Goal: Navigation & Orientation: Find specific page/section

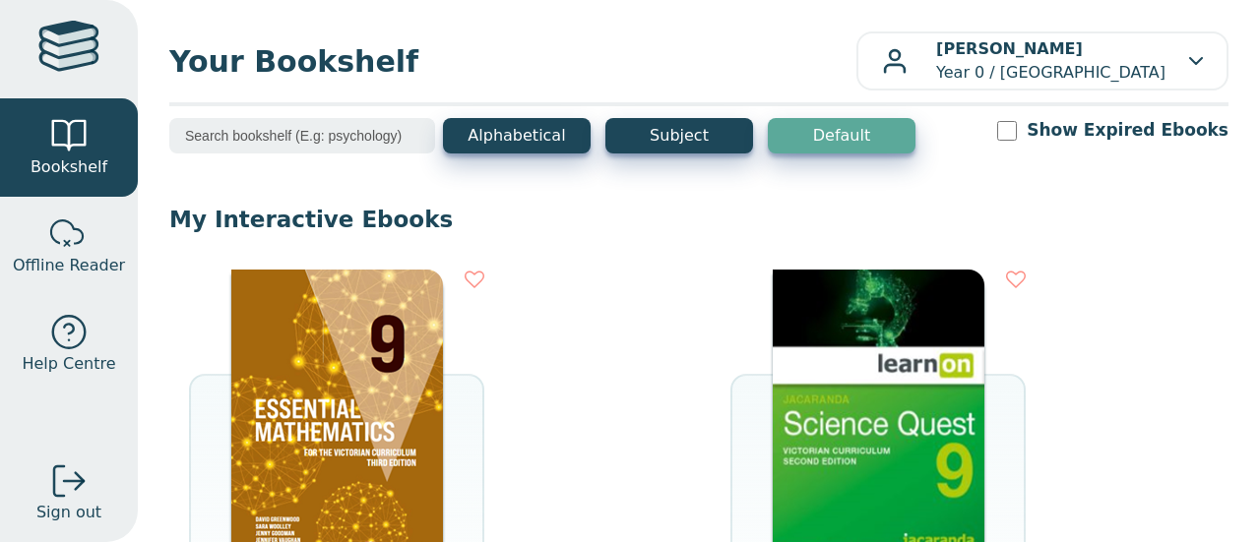
click at [388, 345] on img at bounding box center [337, 417] width 212 height 295
click at [343, 397] on img at bounding box center [337, 417] width 212 height 295
click at [482, 267] on div "INTERACTIVE EBOOK CAMBRIDGE ESSENTIAL MATHEMATICS FOR THE VICTORIAN CURRICULUM …" at bounding box center [698, 513] width 1059 height 526
click at [480, 284] on icon at bounding box center [475, 280] width 20 height 20
click at [466, 274] on icon at bounding box center [475, 280] width 20 height 20
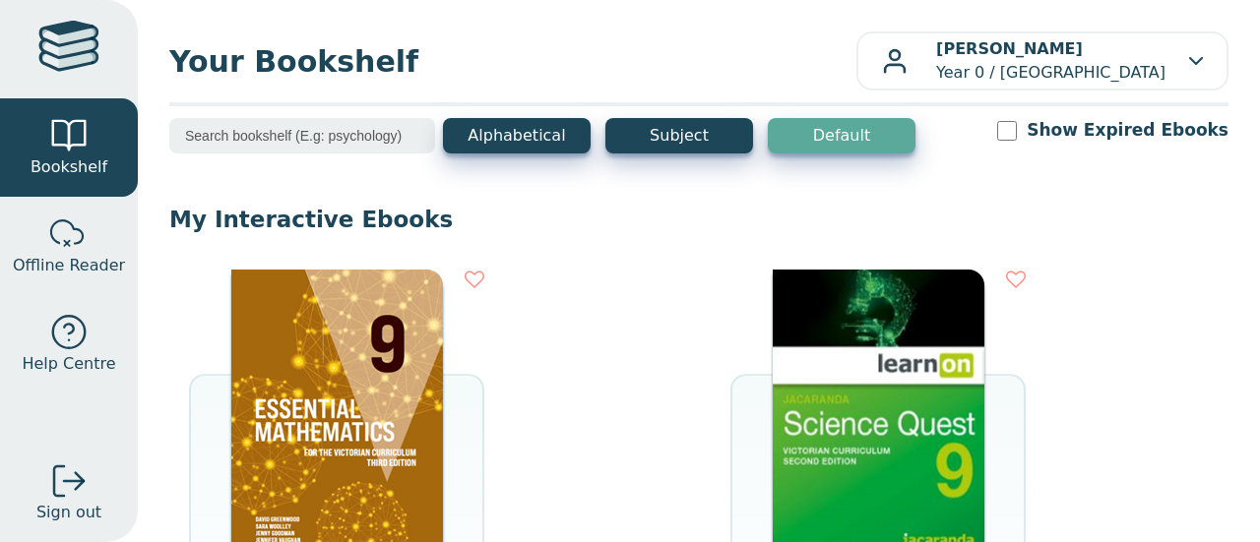
click at [343, 419] on img at bounding box center [337, 417] width 212 height 295
click at [325, 340] on img at bounding box center [337, 417] width 212 height 295
